Goal: Navigation & Orientation: Understand site structure

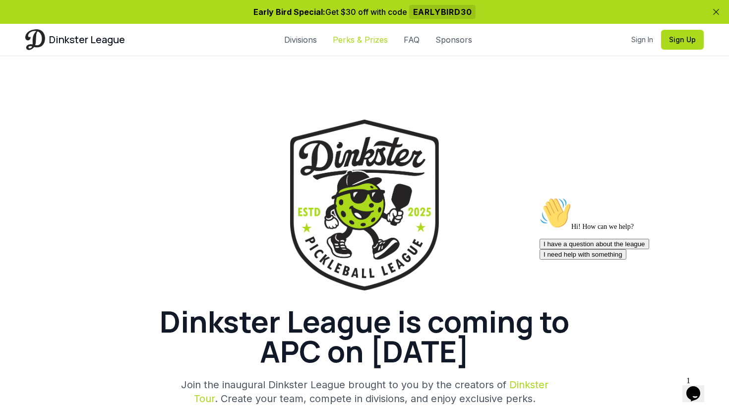
click at [366, 40] on link "Perks & Prizes" at bounding box center [360, 40] width 55 height 12
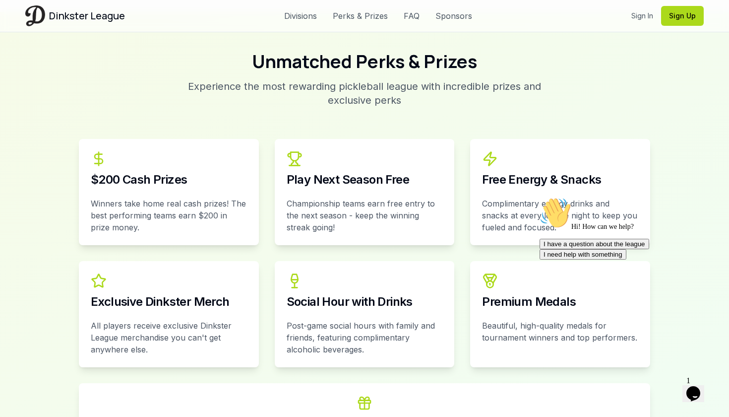
click at [416, 100] on div "Unmatched Perks & Prizes Experience the most rewarding pickleball league with i…" at bounding box center [364, 259] width 571 height 414
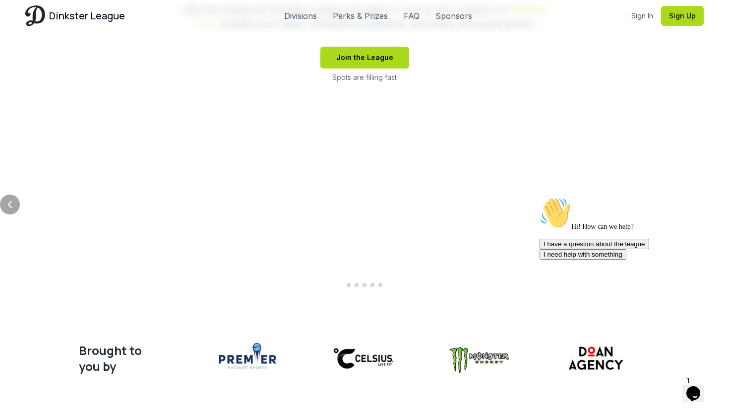
scroll to position [370, 0]
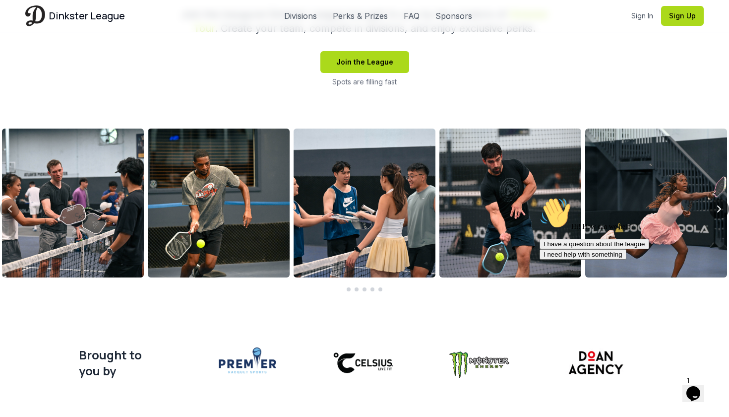
click at [718, 205] on icon "Next slide" at bounding box center [719, 209] width 12 height 12
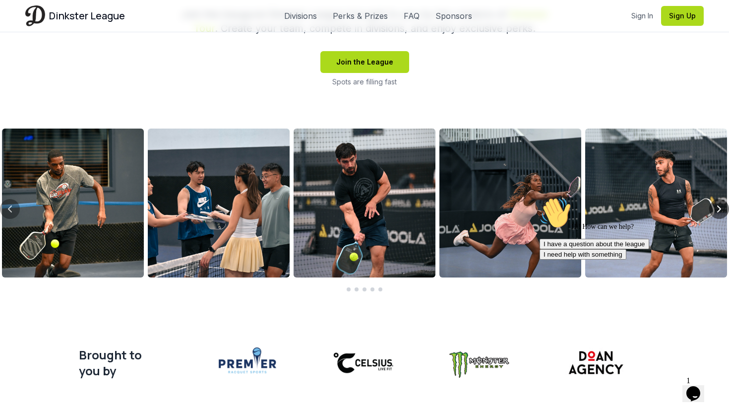
click at [718, 205] on icon "Next slide" at bounding box center [719, 209] width 12 height 12
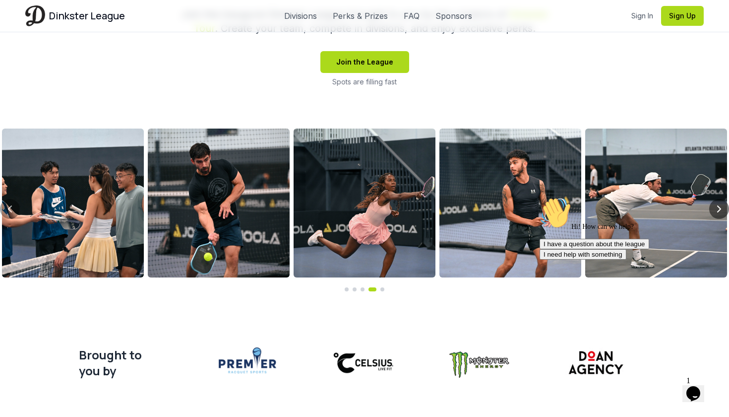
click at [718, 205] on icon "Next slide" at bounding box center [719, 209] width 12 height 12
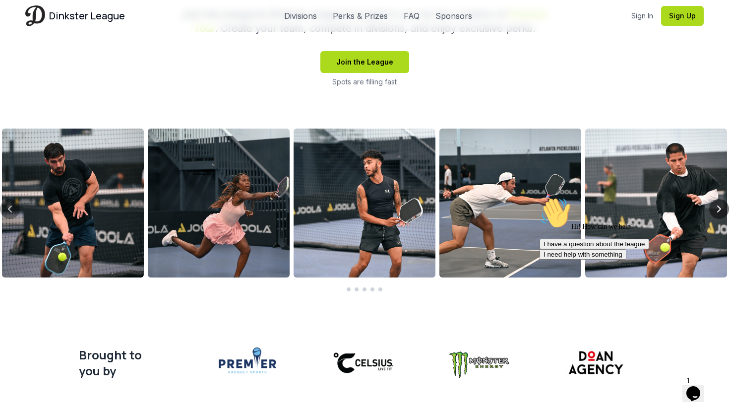
click at [718, 205] on icon "Next slide" at bounding box center [719, 209] width 12 height 12
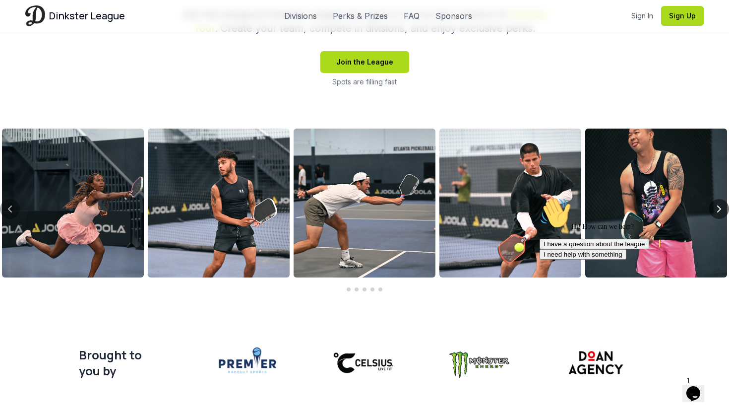
click at [719, 210] on icon "Next slide" at bounding box center [719, 209] width 12 height 12
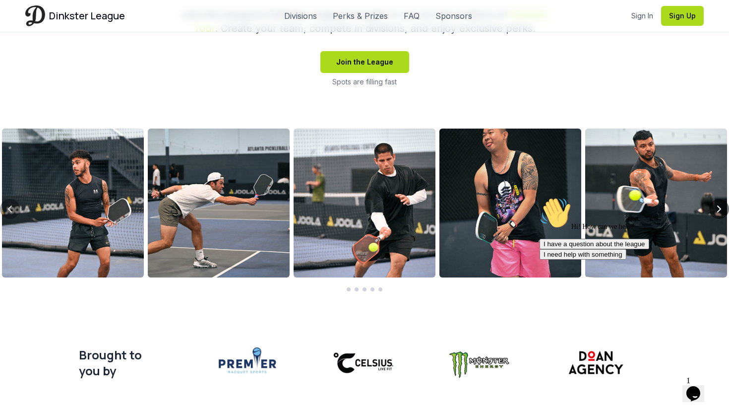
click at [719, 210] on icon "Next slide" at bounding box center [719, 209] width 12 height 12
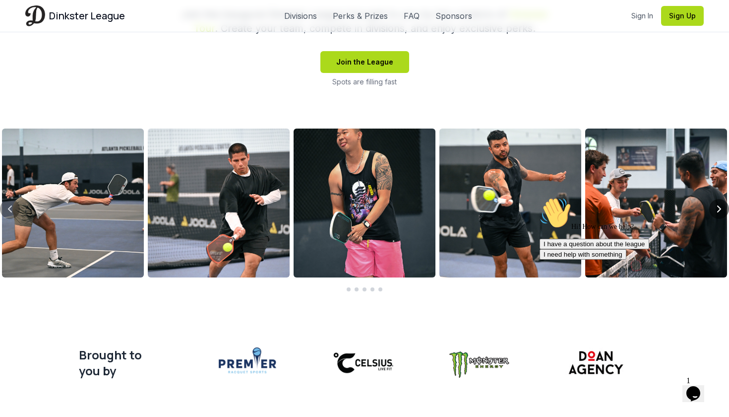
click at [719, 210] on icon "Next slide" at bounding box center [719, 209] width 12 height 12
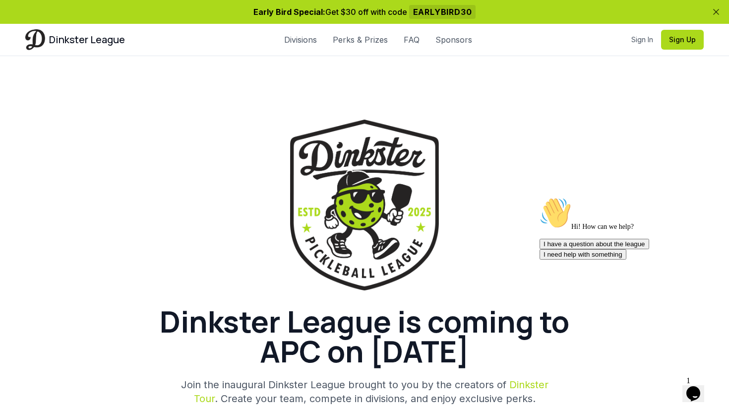
scroll to position [370, 0]
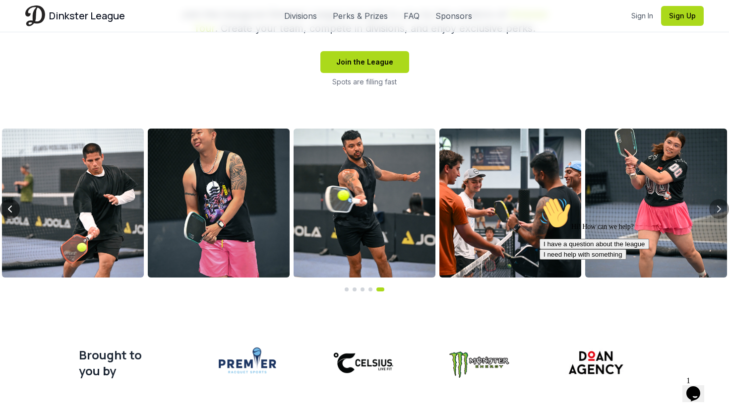
click at [8, 211] on icon "Previous slide" at bounding box center [10, 209] width 12 height 12
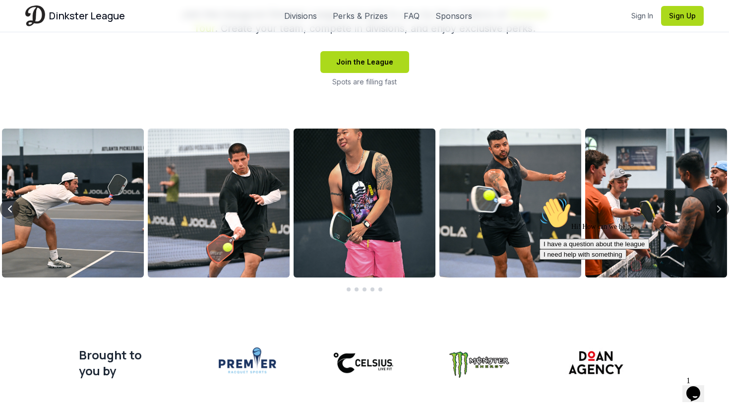
click at [8, 211] on icon "Previous slide" at bounding box center [10, 209] width 12 height 12
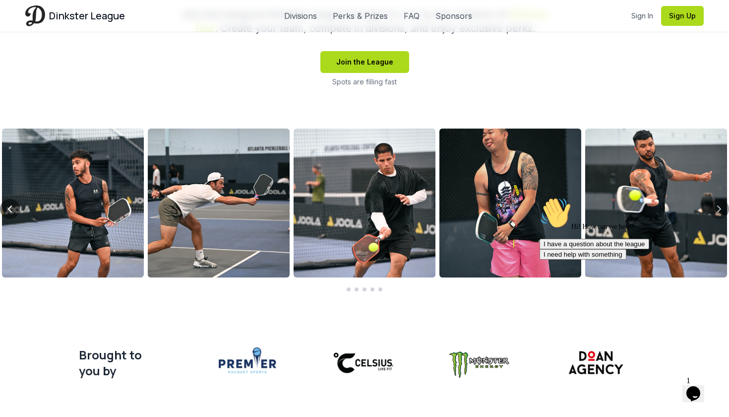
click at [8, 211] on icon "Previous slide" at bounding box center [10, 209] width 12 height 12
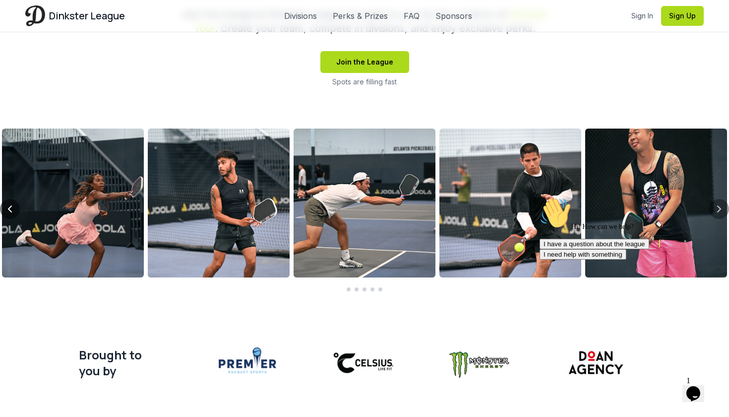
click at [8, 211] on icon "Previous slide" at bounding box center [10, 209] width 12 height 12
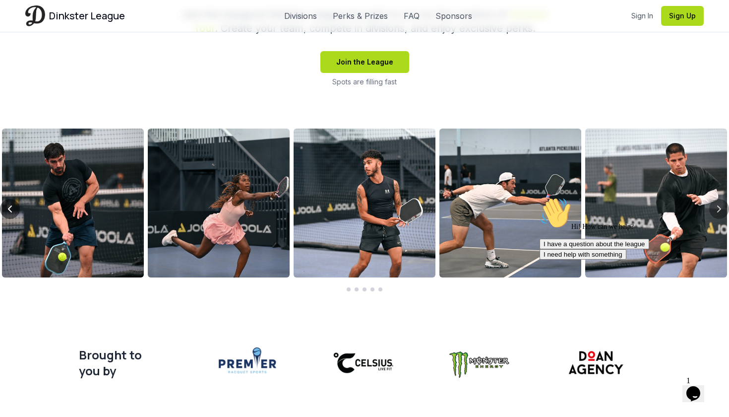
click at [8, 211] on icon "Previous slide" at bounding box center [10, 209] width 12 height 12
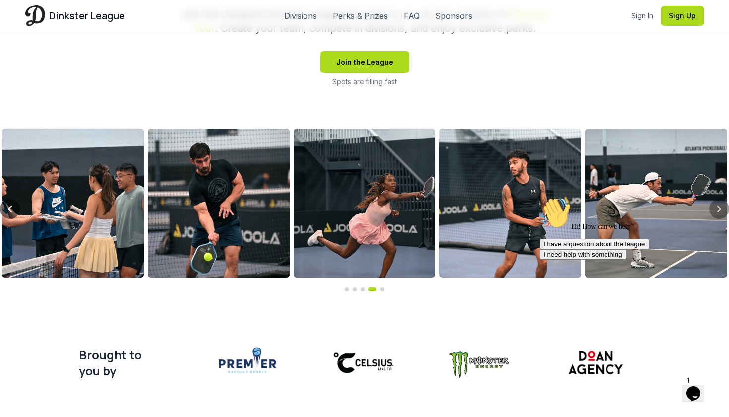
click at [8, 211] on icon "Previous slide" at bounding box center [10, 209] width 12 height 12
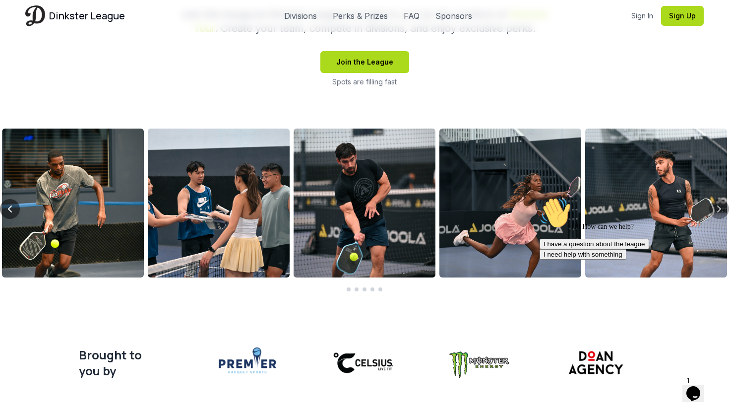
click at [8, 211] on icon "Previous slide" at bounding box center [10, 209] width 12 height 12
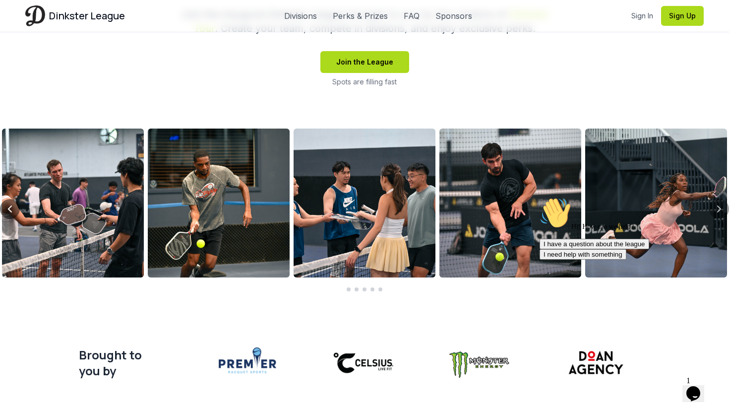
click at [8, 211] on icon "Previous slide" at bounding box center [10, 209] width 12 height 12
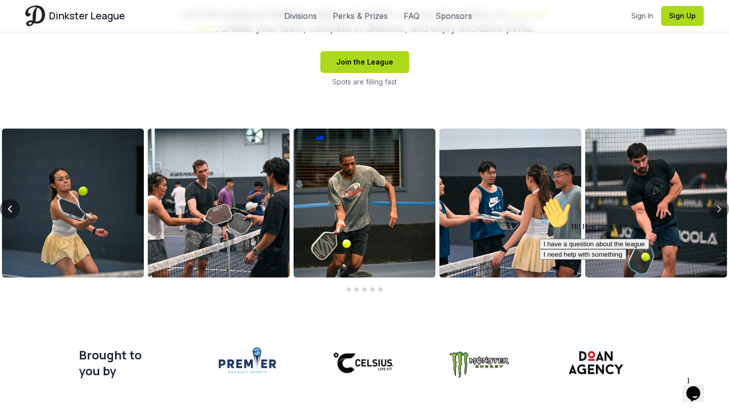
click at [8, 211] on icon "Previous slide" at bounding box center [10, 209] width 12 height 12
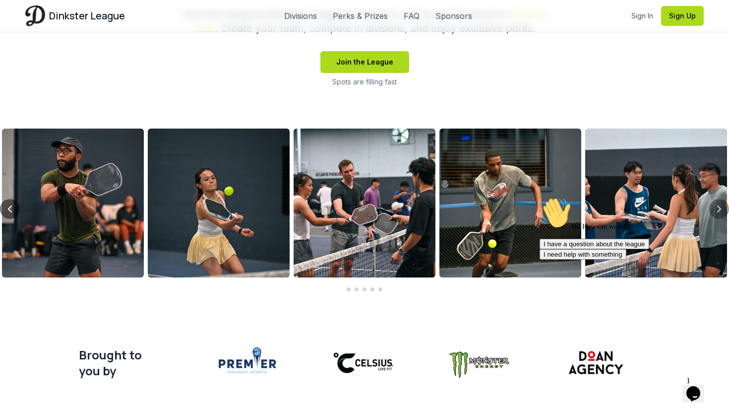
click at [8, 211] on icon "Previous slide" at bounding box center [10, 209] width 12 height 12
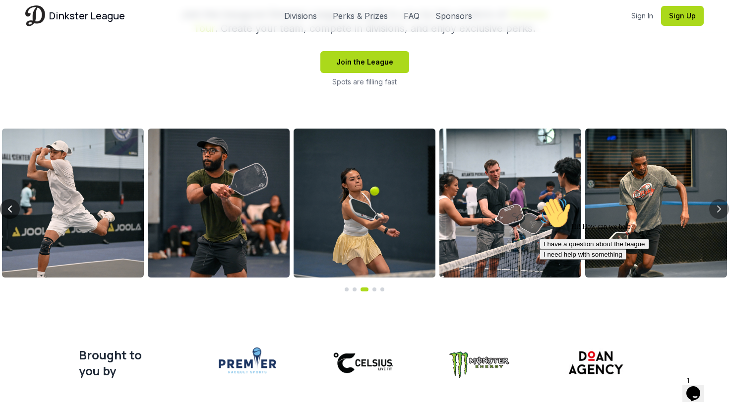
click at [8, 211] on icon "Previous slide" at bounding box center [10, 209] width 12 height 12
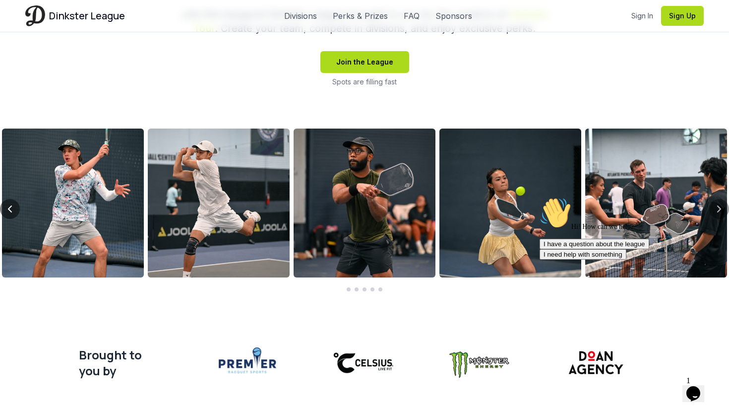
click at [8, 211] on icon "Previous slide" at bounding box center [10, 209] width 12 height 12
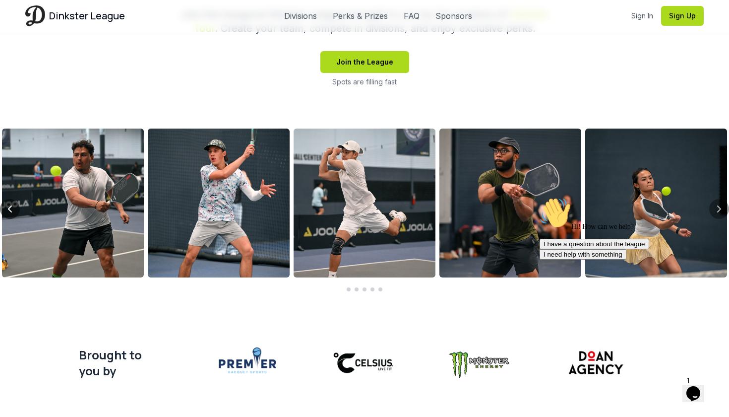
click at [8, 211] on icon "Previous slide" at bounding box center [10, 209] width 12 height 12
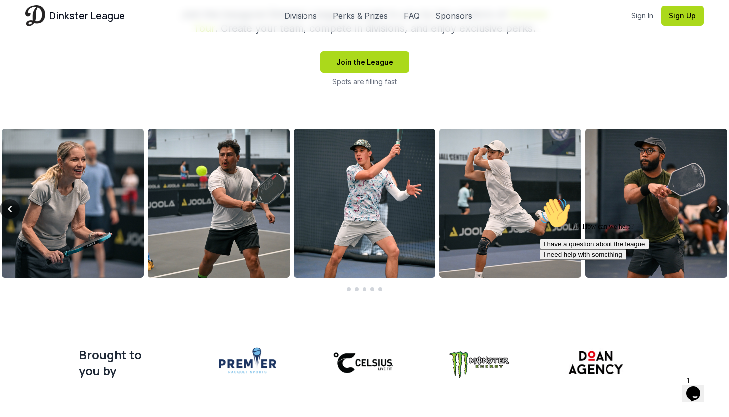
click at [8, 211] on icon "Previous slide" at bounding box center [10, 209] width 12 height 12
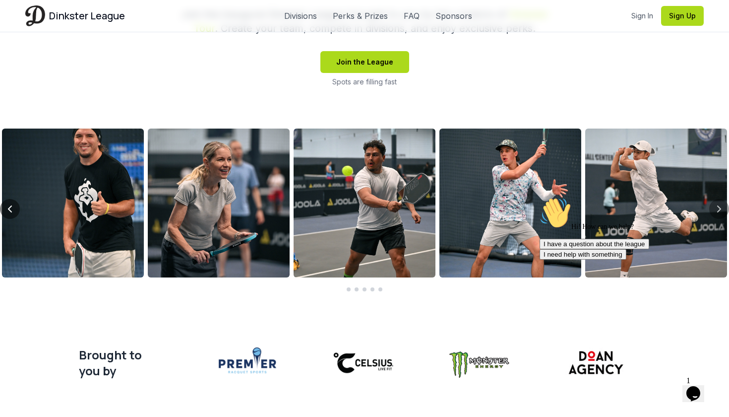
click at [8, 211] on icon "Previous slide" at bounding box center [10, 209] width 12 height 12
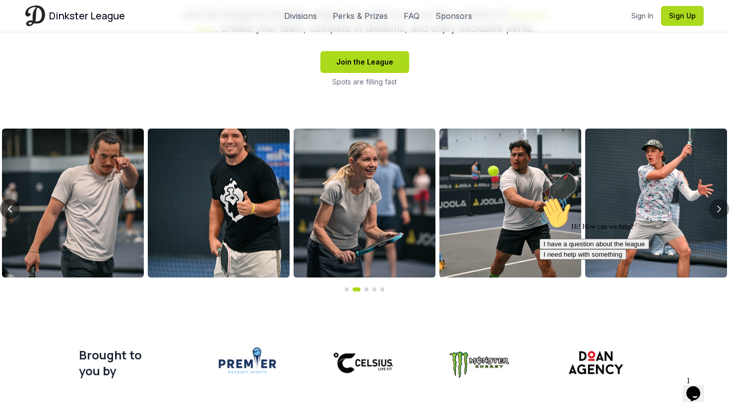
click at [8, 211] on icon "Previous slide" at bounding box center [10, 209] width 12 height 12
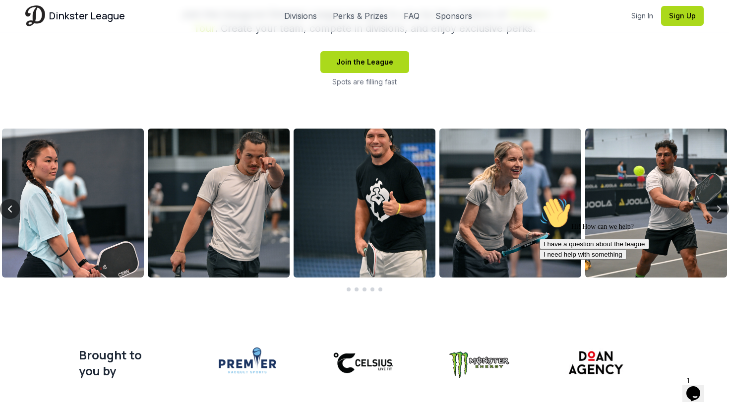
click at [8, 211] on icon "Previous slide" at bounding box center [10, 209] width 12 height 12
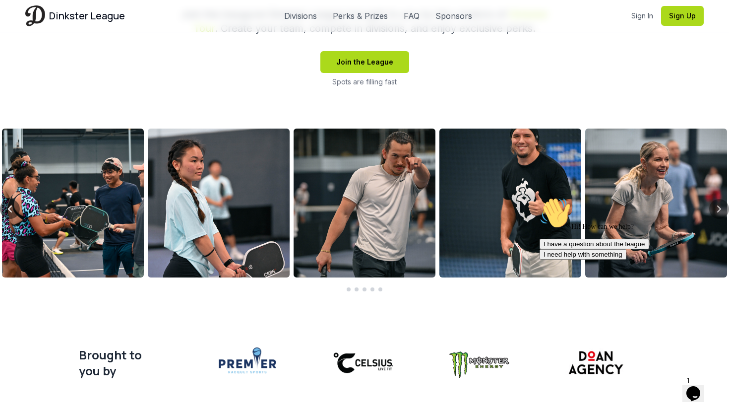
click at [8, 211] on icon "Previous slide" at bounding box center [10, 209] width 12 height 12
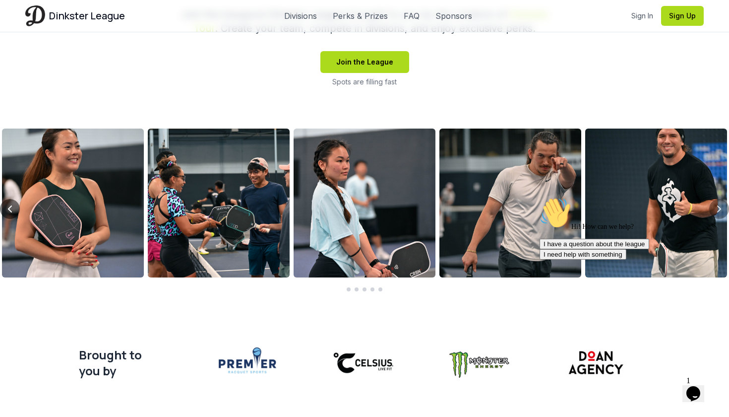
click at [8, 211] on icon "Previous slide" at bounding box center [10, 209] width 12 height 12
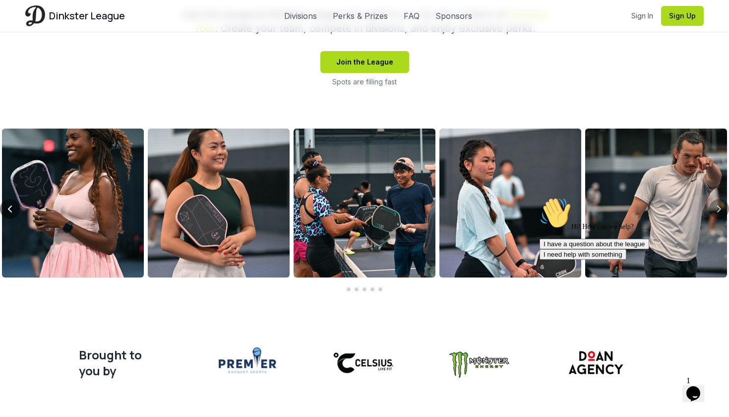
click at [8, 211] on icon "Previous slide" at bounding box center [10, 209] width 12 height 12
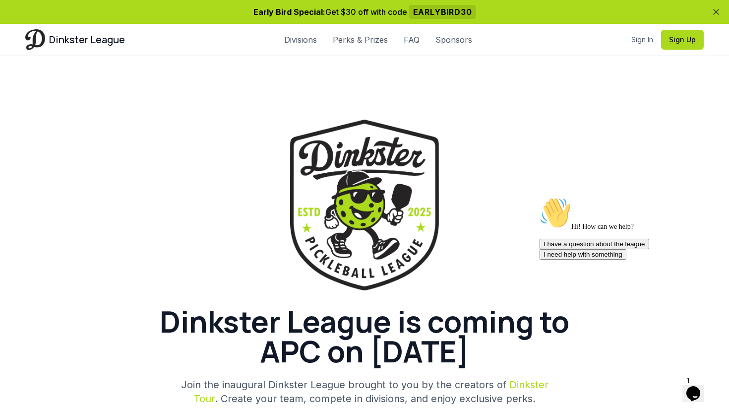
scroll to position [0, 0]
click at [302, 45] on link "Divisions" at bounding box center [300, 40] width 33 height 12
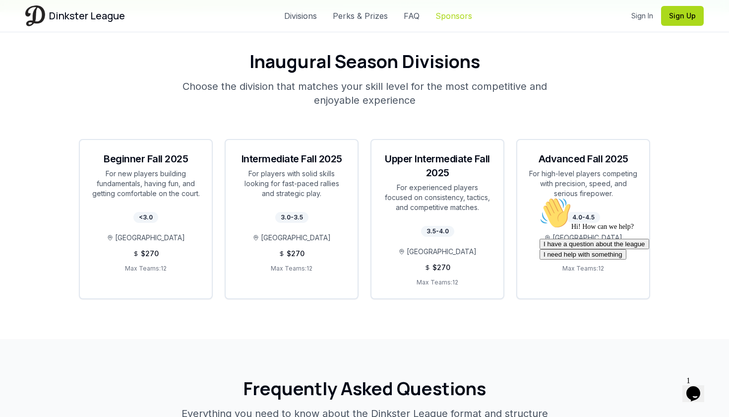
click at [464, 18] on link "Sponsors" at bounding box center [453, 16] width 37 height 12
